Goal: Information Seeking & Learning: Learn about a topic

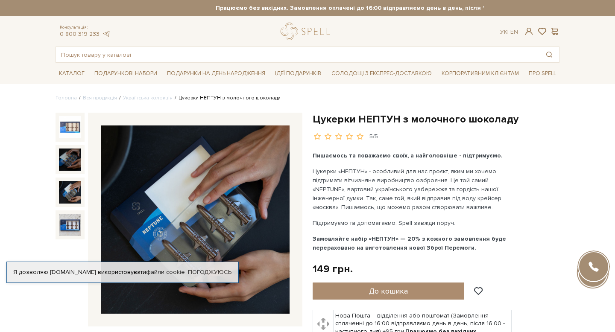
click at [79, 190] on img at bounding box center [70, 192] width 22 height 22
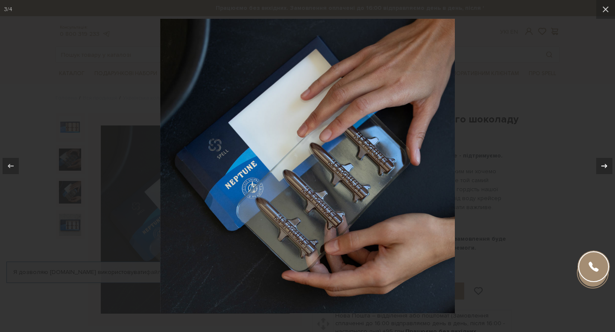
click at [599, 166] on icon at bounding box center [604, 166] width 10 height 10
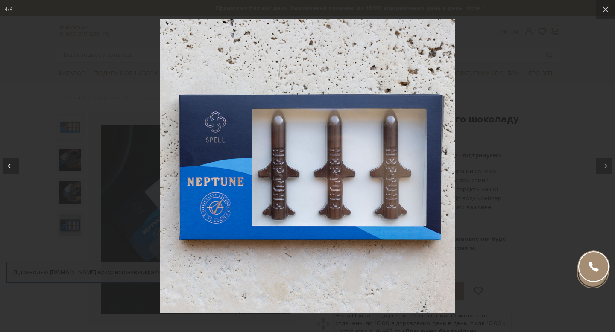
click at [13, 162] on icon at bounding box center [11, 166] width 10 height 10
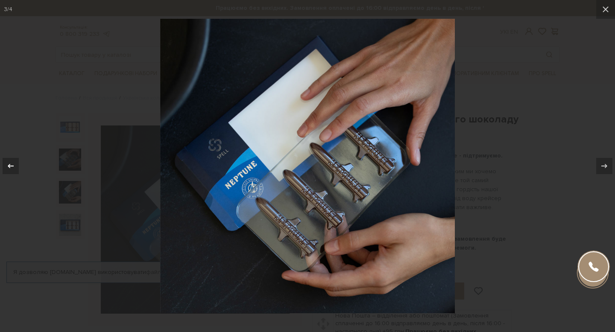
click at [13, 162] on icon at bounding box center [11, 166] width 10 height 10
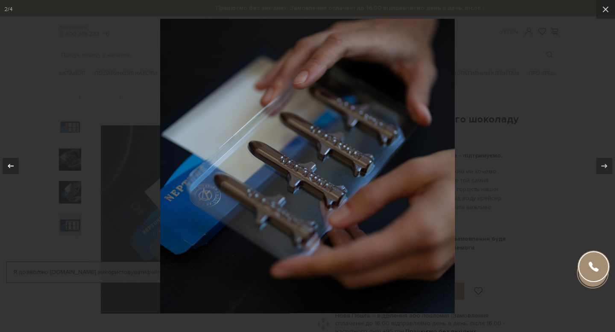
click at [13, 162] on icon at bounding box center [11, 166] width 10 height 10
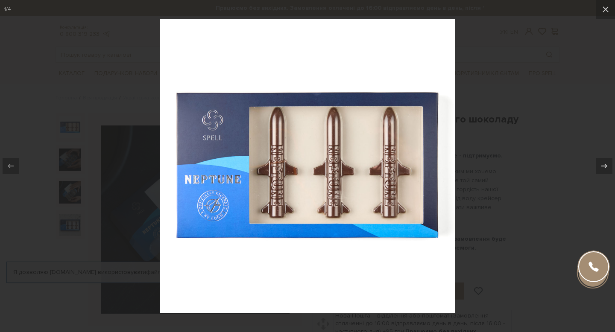
click at [106, 138] on div at bounding box center [307, 166] width 615 height 332
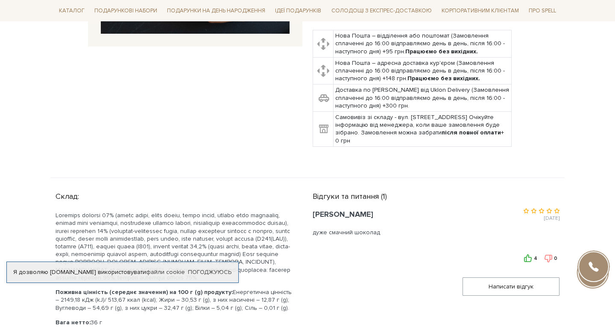
click at [124, 219] on p at bounding box center [174, 247] width 237 height 70
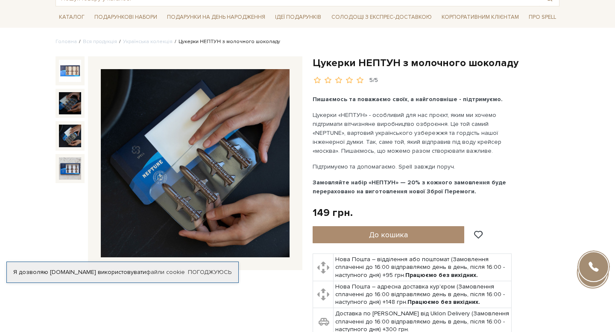
scroll to position [57, 0]
click at [199, 172] on img at bounding box center [195, 163] width 189 height 189
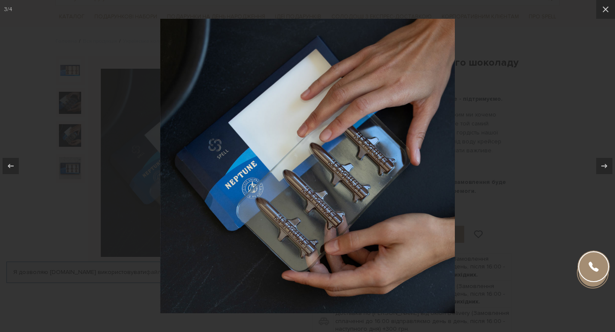
click at [550, 80] on div at bounding box center [307, 166] width 615 height 332
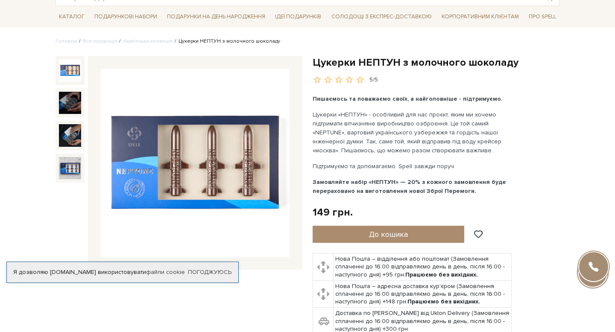
click at [72, 70] on img at bounding box center [70, 70] width 22 height 22
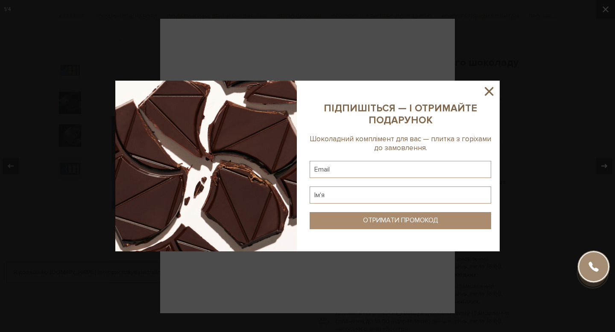
click at [491, 91] on icon at bounding box center [489, 91] width 15 height 15
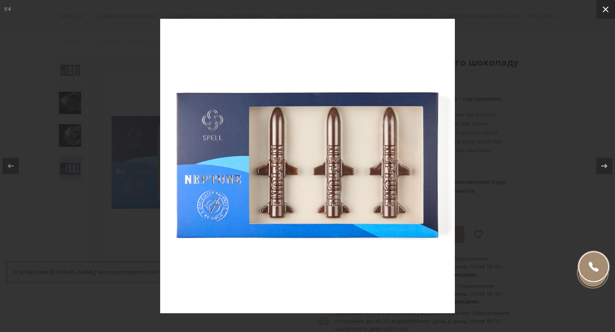
click at [606, 7] on icon at bounding box center [605, 9] width 10 height 10
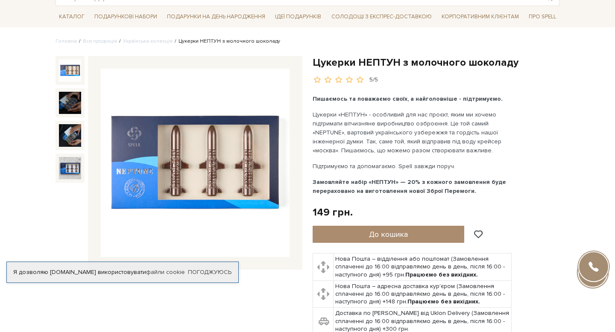
scroll to position [61, 0]
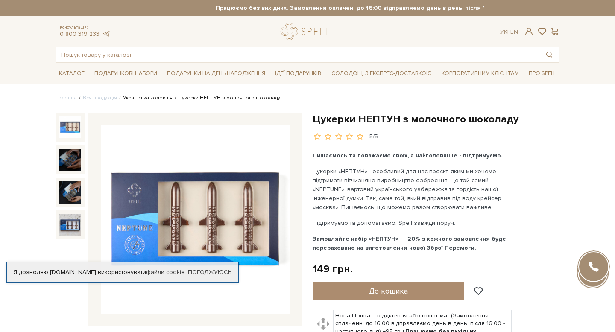
click at [148, 97] on link "Українська колекція" at bounding box center [148, 98] width 50 height 6
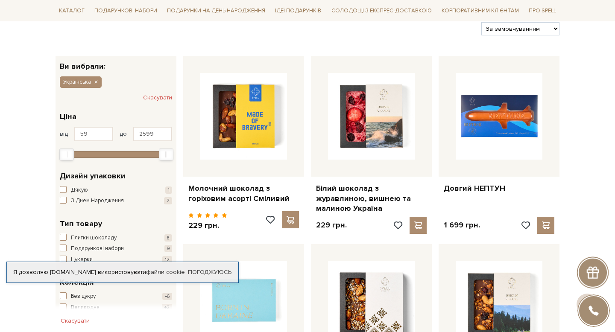
scroll to position [126, 0]
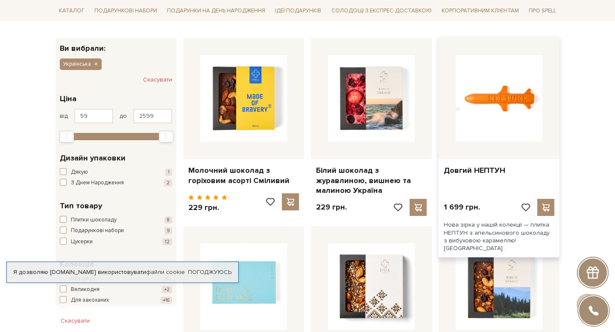
click at [487, 95] on img at bounding box center [499, 98] width 87 height 87
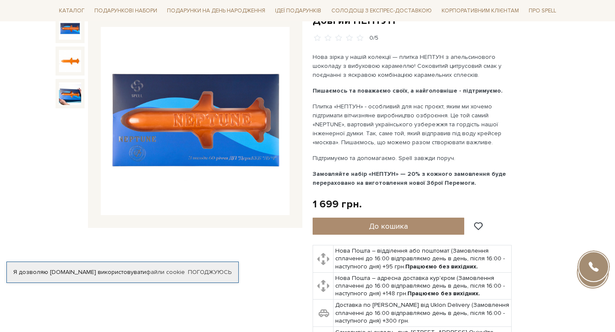
scroll to position [98, 0]
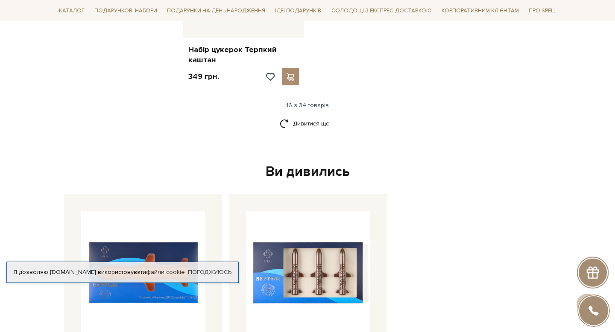
scroll to position [1322, 0]
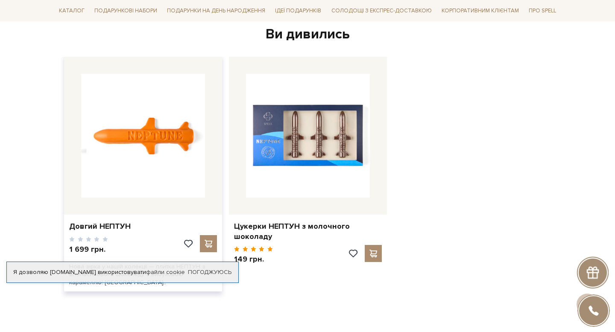
click at [144, 108] on img at bounding box center [143, 136] width 124 height 124
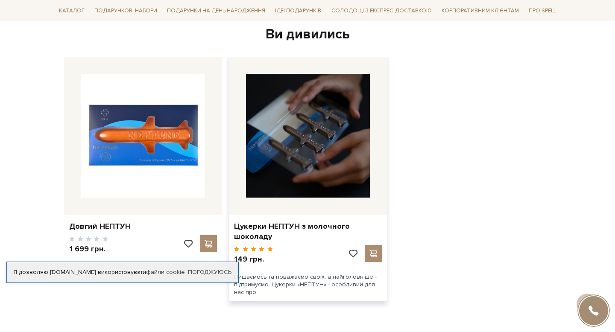
click at [309, 146] on img at bounding box center [308, 136] width 124 height 124
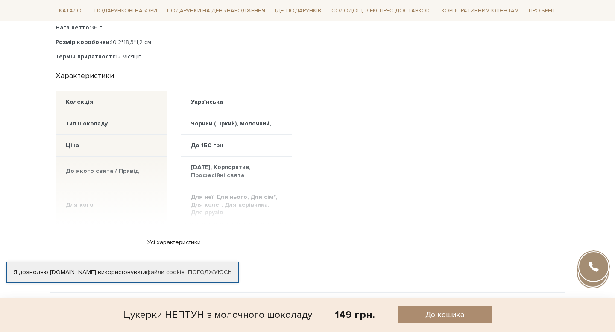
scroll to position [576, 0]
click at [214, 269] on link "Погоджуюсь" at bounding box center [210, 273] width 44 height 8
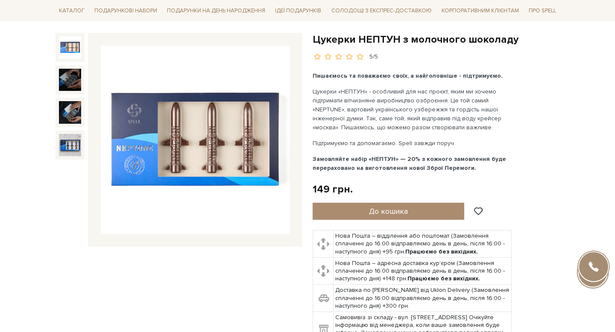
scroll to position [79, 0]
